Goal: Navigation & Orientation: Understand site structure

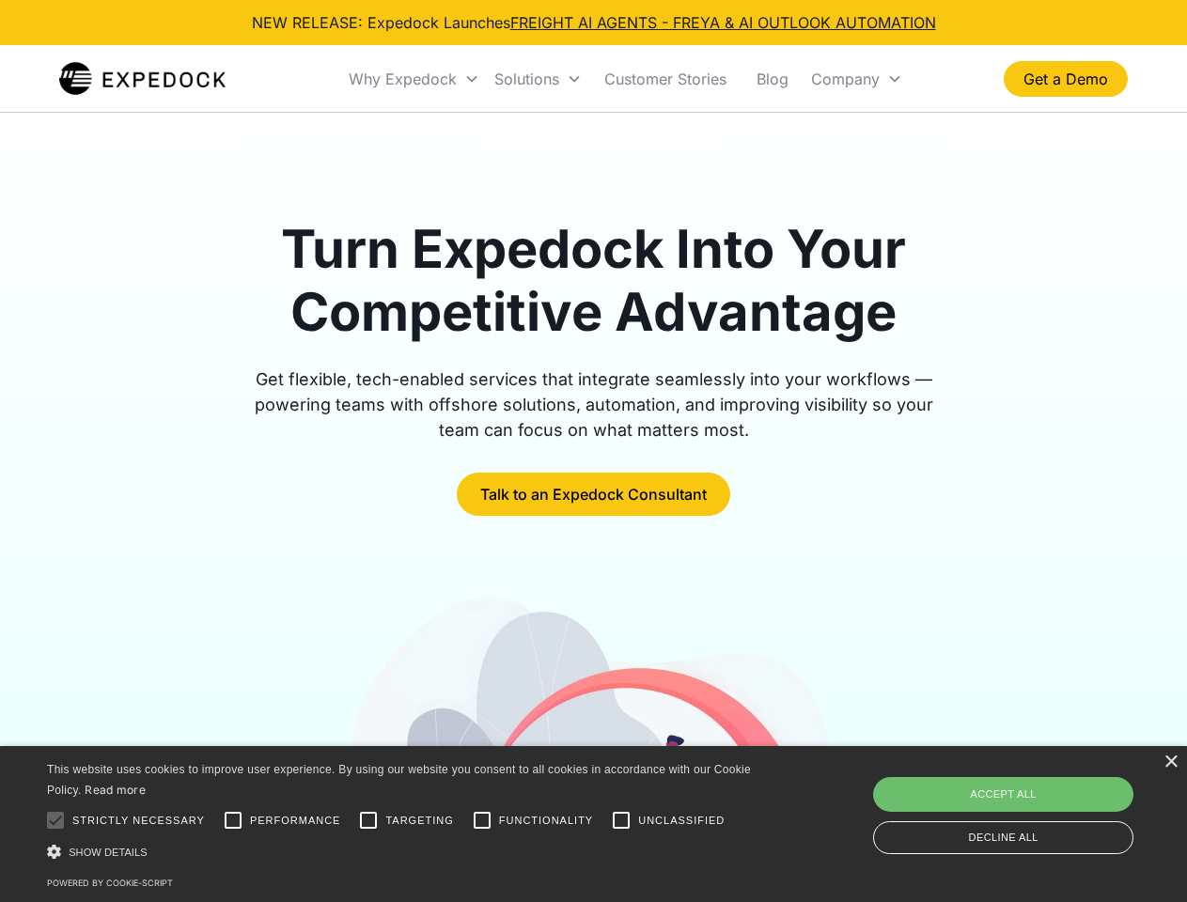
click at [414, 79] on div "Why Expedock" at bounding box center [403, 79] width 108 height 19
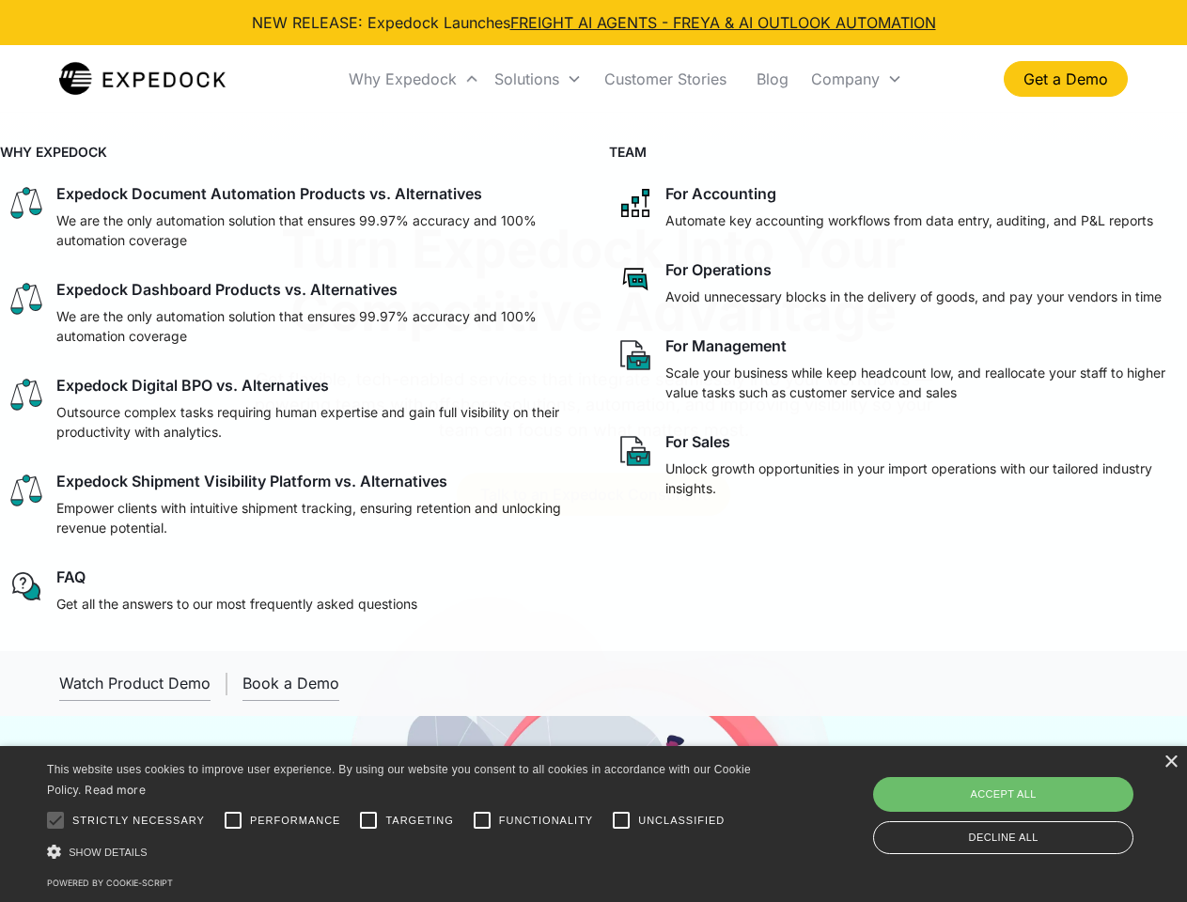
click at [537, 79] on div "Solutions" at bounding box center [526, 79] width 65 height 19
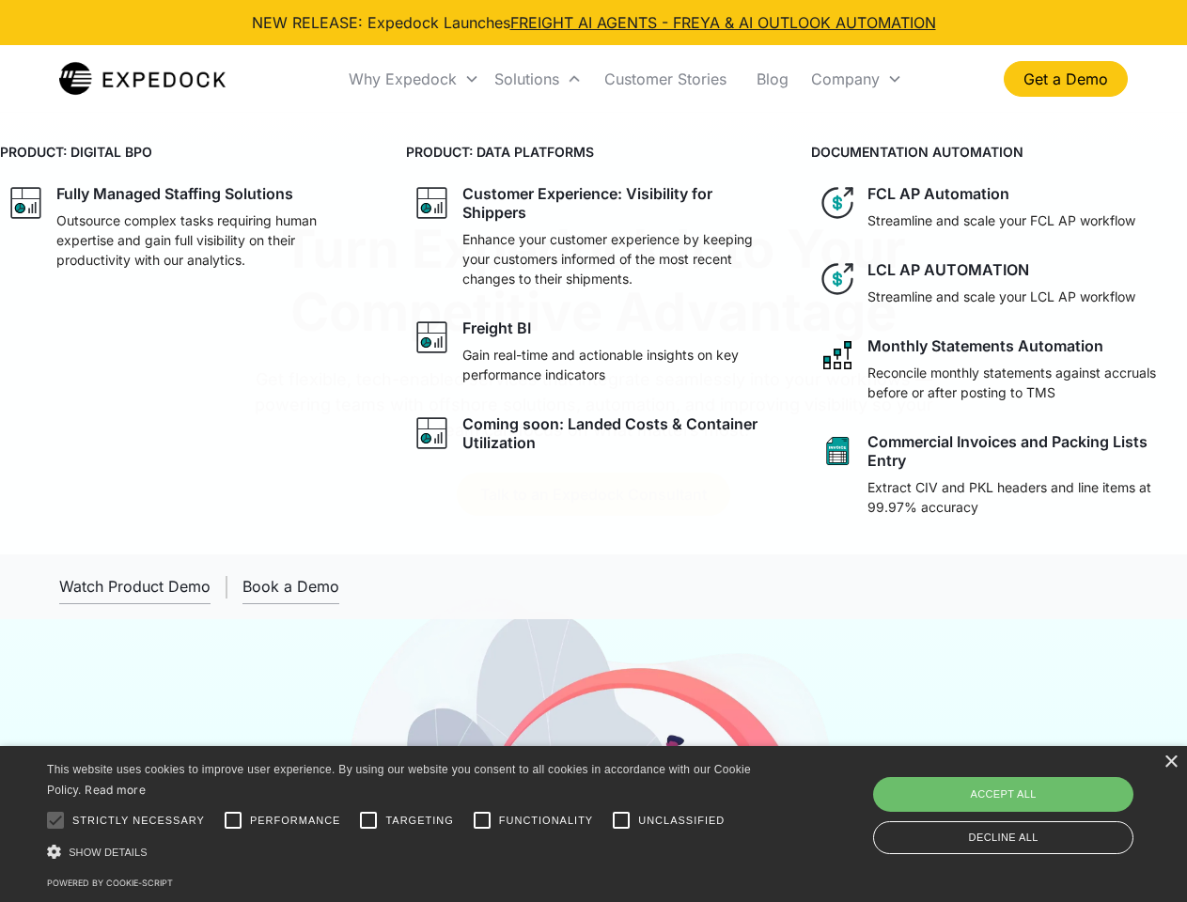
click at [856, 79] on div "Company" at bounding box center [845, 79] width 69 height 19
click at [55, 820] on div at bounding box center [56, 820] width 38 height 38
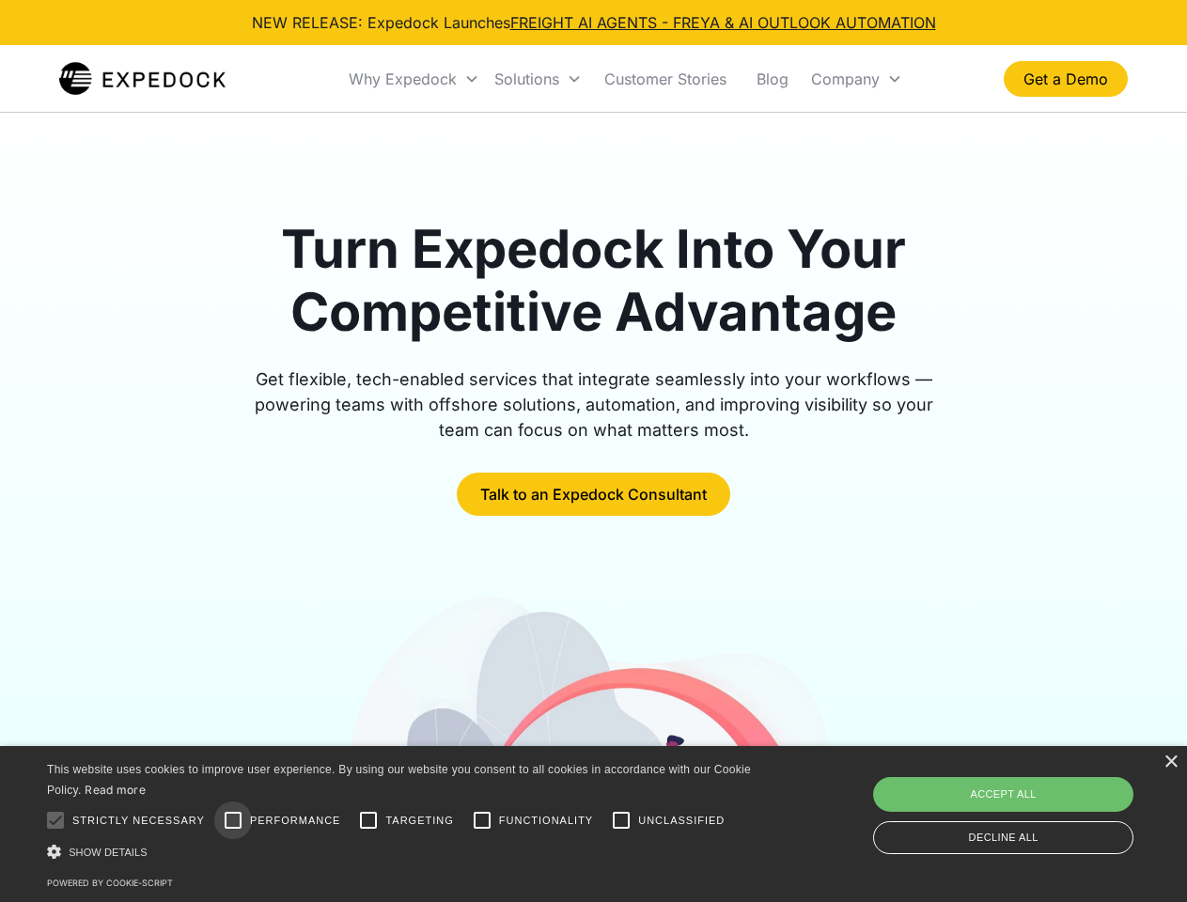
click at [233, 820] on input "Performance" at bounding box center [233, 820] width 38 height 38
checkbox input "true"
click at [368, 820] on input "Targeting" at bounding box center [368, 820] width 38 height 38
checkbox input "true"
click at [482, 820] on input "Functionality" at bounding box center [482, 820] width 38 height 38
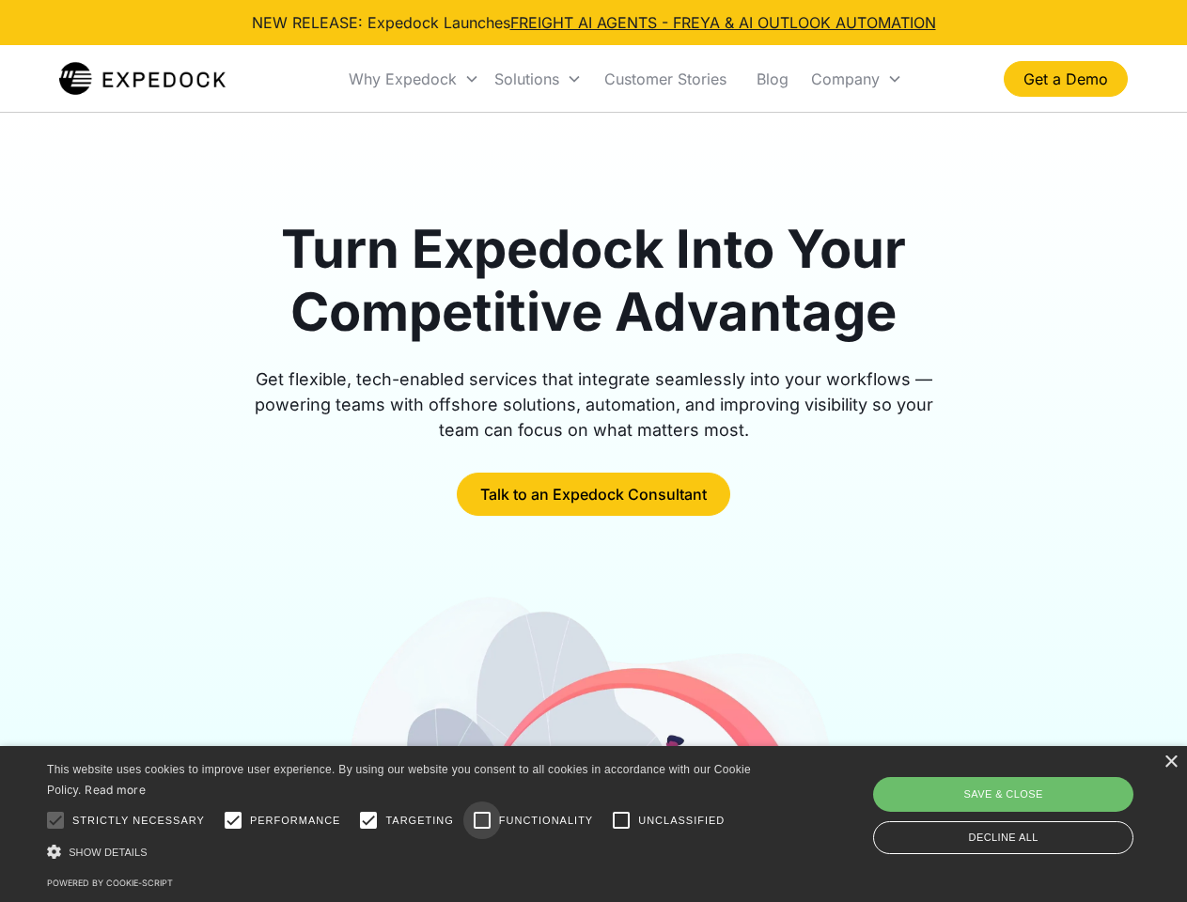
checkbox input "true"
click at [621, 820] on input "Unclassified" at bounding box center [621, 820] width 38 height 38
checkbox input "true"
click at [402, 851] on div "Show details Hide details" at bounding box center [402, 852] width 710 height 20
